Goal: Check status: Check status

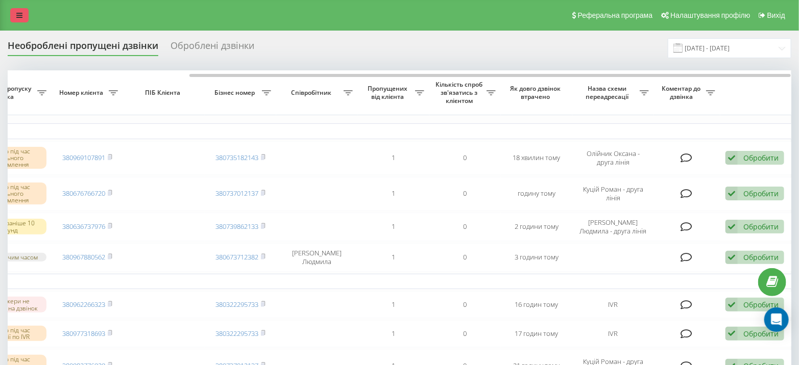
click at [22, 11] on link at bounding box center [19, 15] width 18 height 14
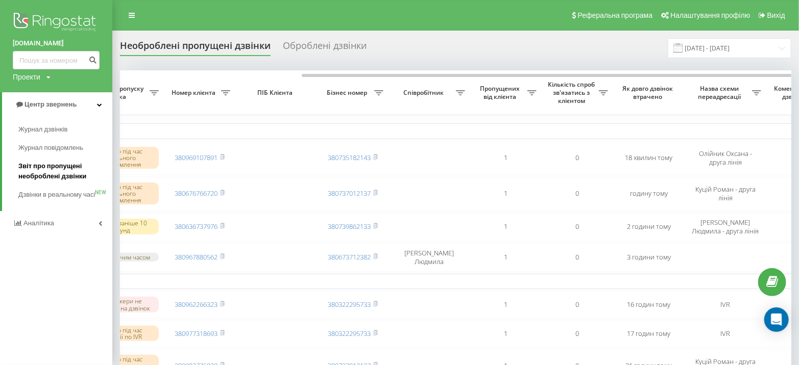
click at [64, 169] on span "Звіт про пропущені необроблені дзвінки" at bounding box center [62, 171] width 89 height 20
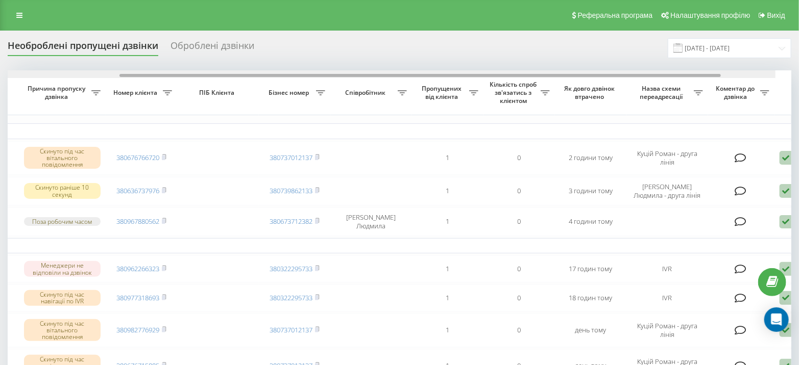
scroll to position [0, 237]
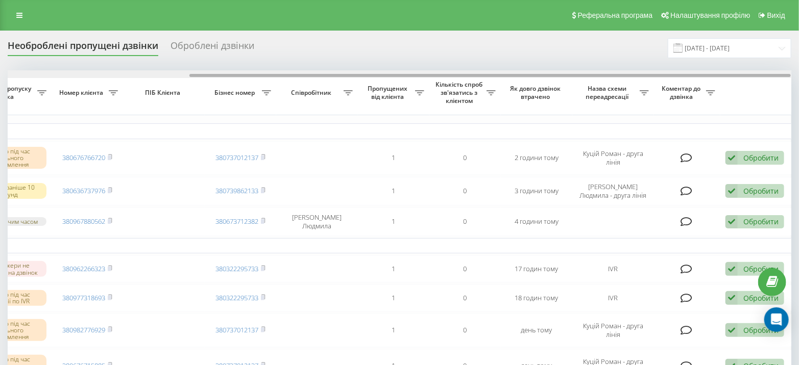
drag, startPoint x: 382, startPoint y: 76, endPoint x: 672, endPoint y: 76, distance: 289.9
click at [672, 76] on div at bounding box center [489, 75] width 601 height 3
